Goal: Information Seeking & Learning: Learn about a topic

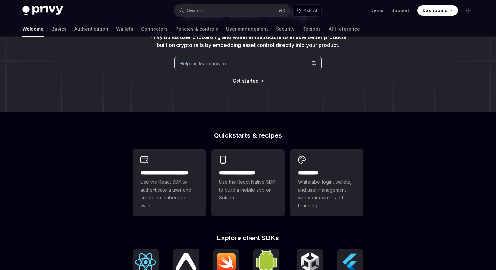
scroll to position [80, 0]
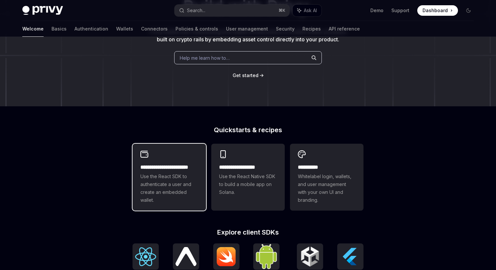
click at [174, 167] on h2 "**********" at bounding box center [169, 167] width 58 height 8
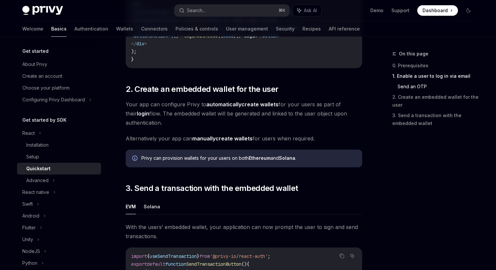
scroll to position [429, 0]
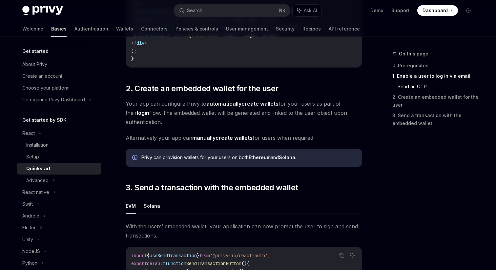
click at [261, 106] on link "automatically create wallets" at bounding box center [242, 103] width 72 height 7
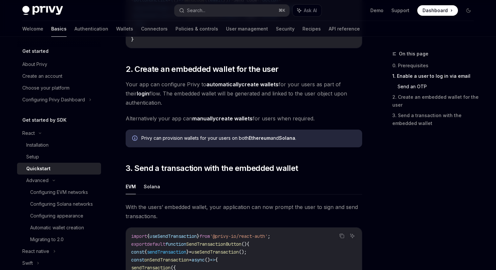
scroll to position [453, 0]
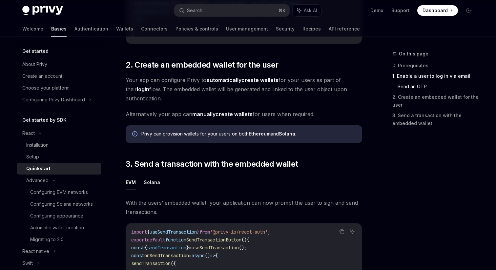
click at [207, 117] on strong "manually" at bounding box center [203, 114] width 23 height 7
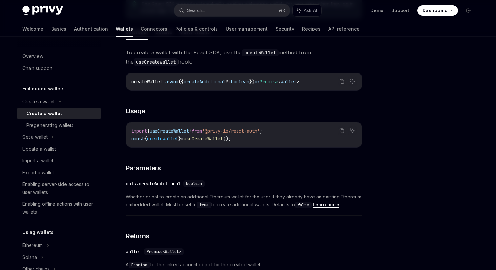
scroll to position [204, 0]
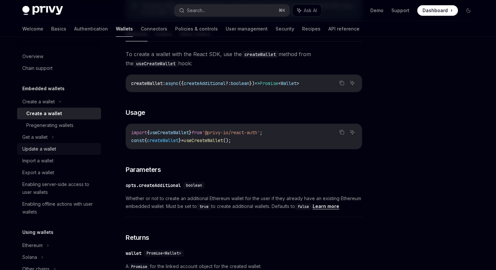
click at [53, 146] on div "Update a wallet" at bounding box center [39, 149] width 34 height 8
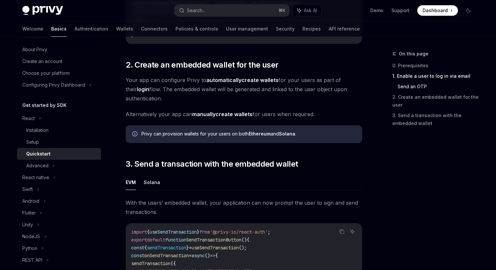
scroll to position [16, 0]
click at [42, 163] on div "Advanced" at bounding box center [37, 165] width 22 height 8
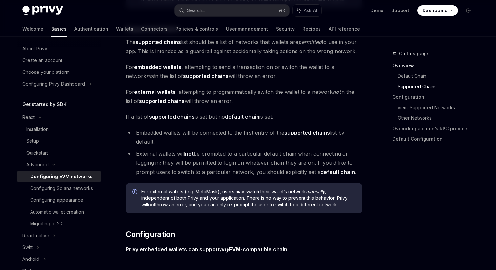
scroll to position [434, 0]
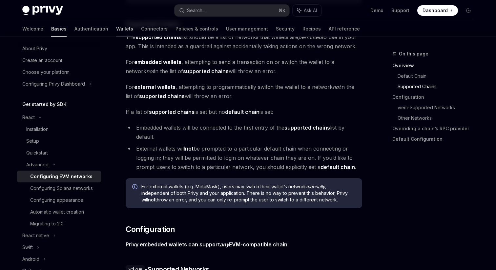
click at [116, 23] on link "Wallets" at bounding box center [124, 29] width 17 height 16
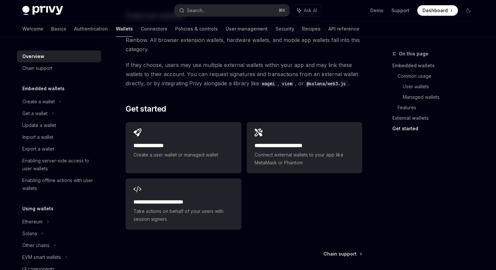
scroll to position [998, 0]
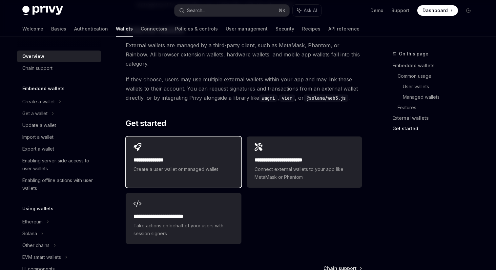
click at [167, 156] on h2 "**********" at bounding box center [183, 160] width 100 height 8
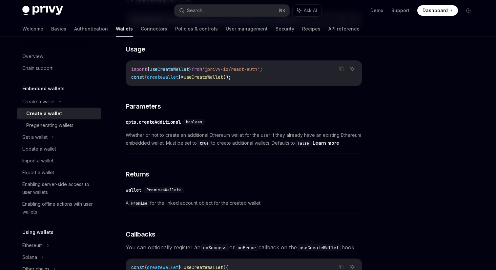
scroll to position [267, 0]
click at [54, 138] on icon at bounding box center [52, 137] width 3 height 8
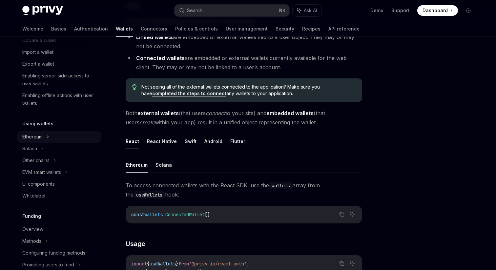
scroll to position [148, 0]
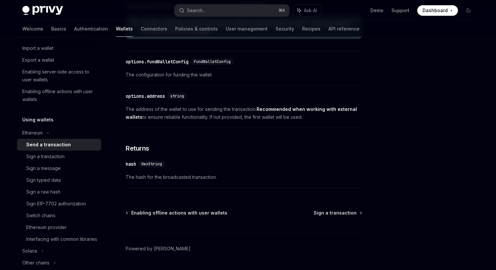
scroll to position [402, 0]
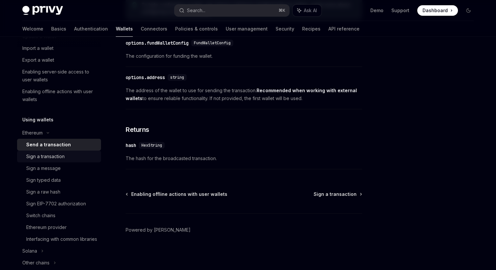
click at [65, 153] on div "Sign a transaction" at bounding box center [45, 156] width 38 height 8
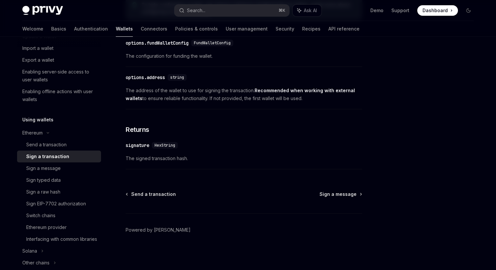
scroll to position [402, 0]
click at [53, 165] on div "Sign a message" at bounding box center [43, 168] width 34 height 8
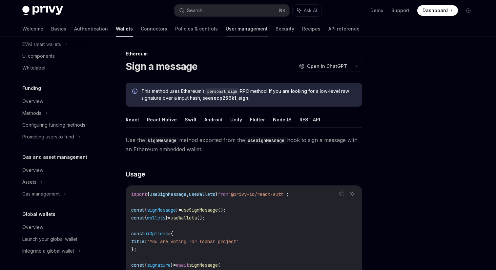
click at [225, 32] on link "User management" at bounding box center [246, 29] width 42 height 16
type textarea "*"
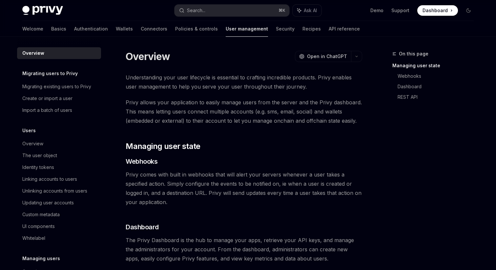
scroll to position [38, 0]
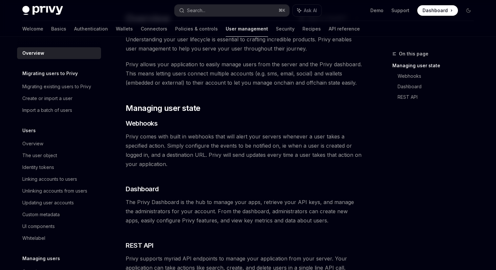
click at [47, 8] on img at bounding box center [42, 10] width 41 height 9
type textarea "*"
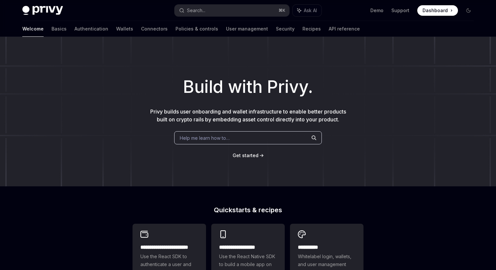
click at [434, 8] on span "Dashboard" at bounding box center [434, 10] width 25 height 7
